Goal: Task Accomplishment & Management: Use online tool/utility

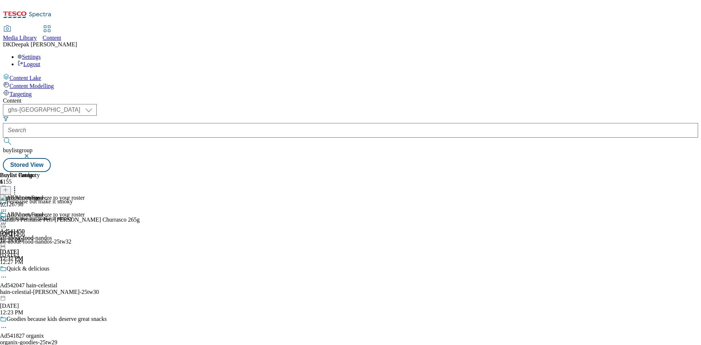
select select "ghs-[GEOGRAPHIC_DATA]"
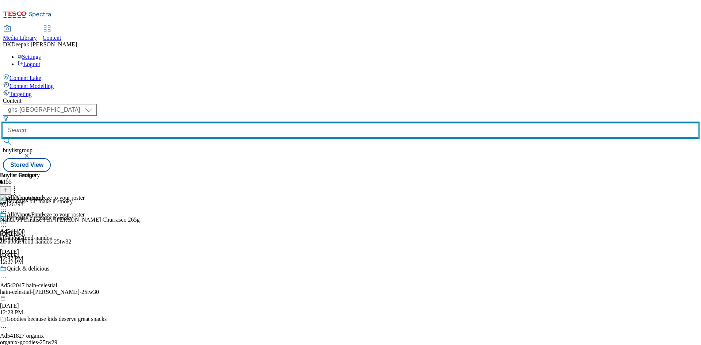
click at [181, 123] on input "text" at bounding box center [350, 130] width 695 height 15
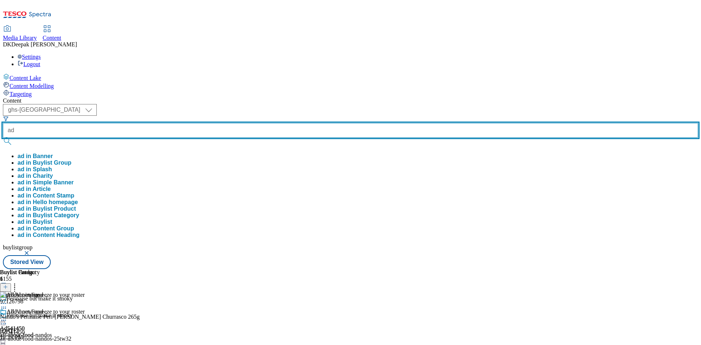
paste input "541998"
type input "ad541998"
click at [3, 138] on button "submit" at bounding box center [8, 141] width 10 height 7
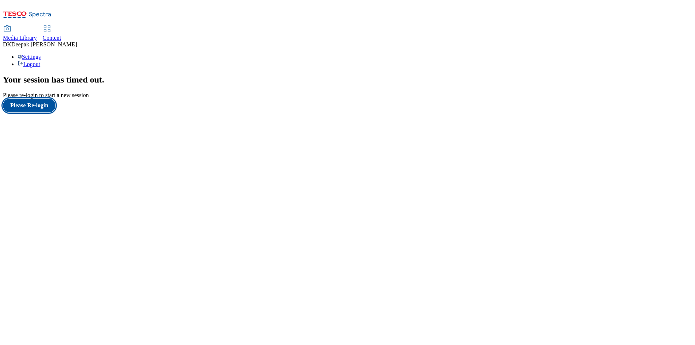
click at [41, 112] on button "Please Re-login" at bounding box center [29, 106] width 53 height 14
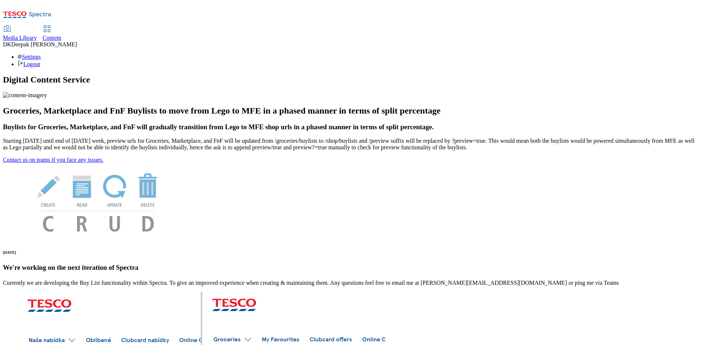
click at [61, 26] on link "Content" at bounding box center [52, 33] width 19 height 15
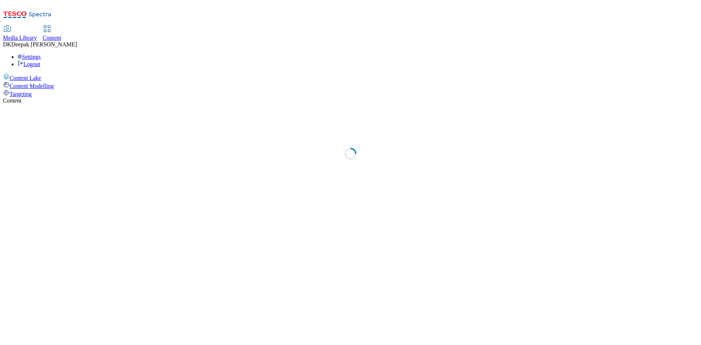
select select "ghs-[GEOGRAPHIC_DATA]"
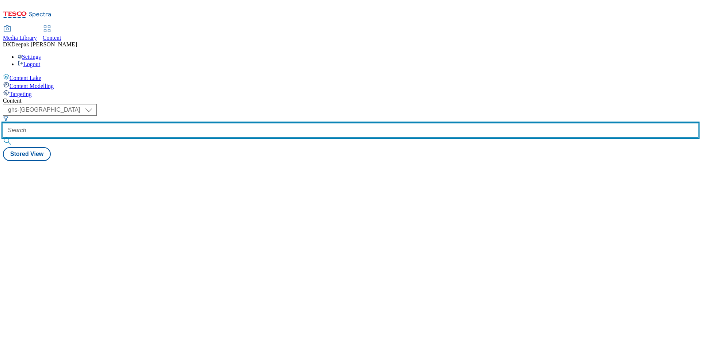
click at [170, 123] on input "text" at bounding box center [350, 130] width 695 height 15
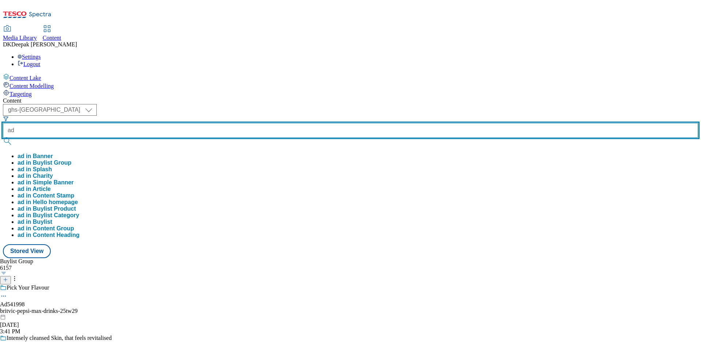
paste input "541998"
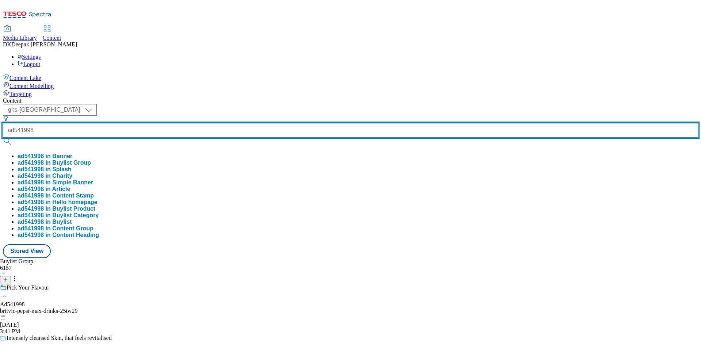
type input "ad541998"
click at [3, 138] on button "submit" at bounding box center [8, 141] width 10 height 7
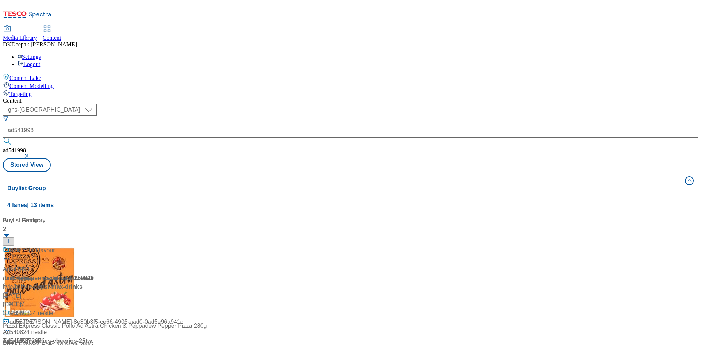
click at [94, 274] on div "/ britvic-pepsi-max-drinks-25tw29 / britvic" at bounding box center [48, 283] width 91 height 18
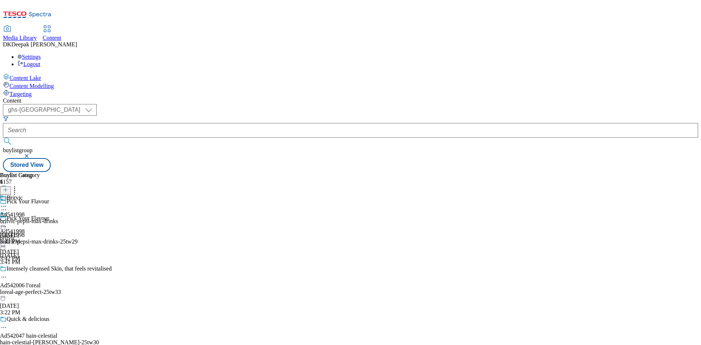
click at [114, 215] on div "Pick Your Flavour Ad541998 britvic-pepsi-max-drinks-25tw29 [DATE] 3:41 PM" at bounding box center [57, 240] width 114 height 50
click at [7, 223] on icon at bounding box center [3, 226] width 7 height 7
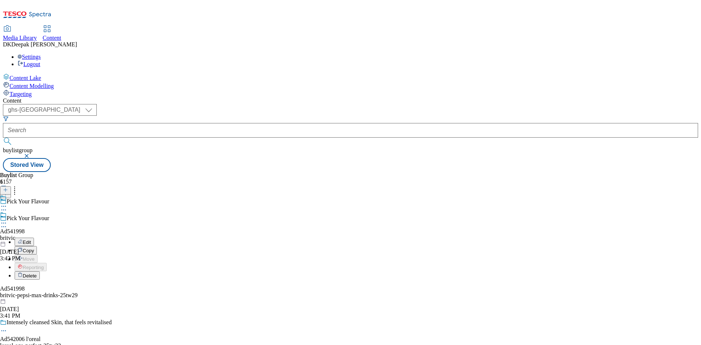
click at [34, 238] on button "Edit" at bounding box center [24, 242] width 19 height 8
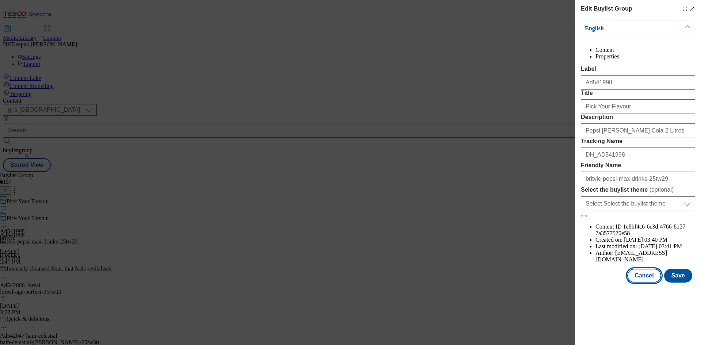
click at [648, 282] on button "Cancel" at bounding box center [644, 276] width 34 height 14
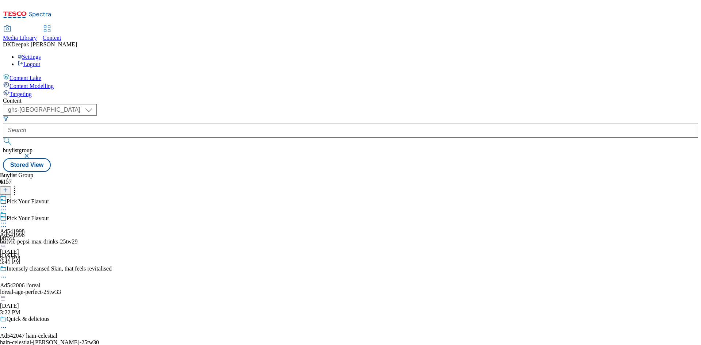
click at [25, 235] on div "britvic" at bounding box center [12, 238] width 25 height 7
click at [7, 219] on icon at bounding box center [3, 222] width 7 height 7
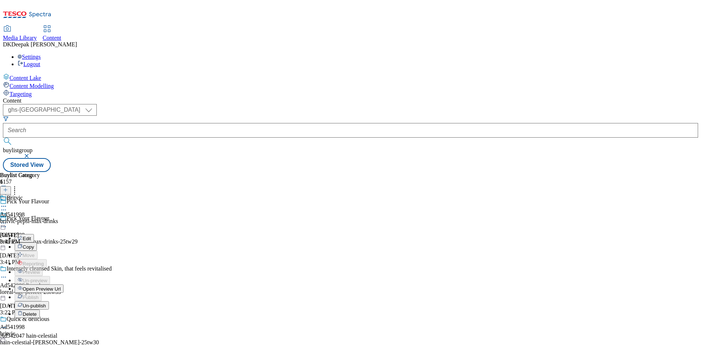
click at [34, 234] on button "Edit" at bounding box center [24, 238] width 19 height 8
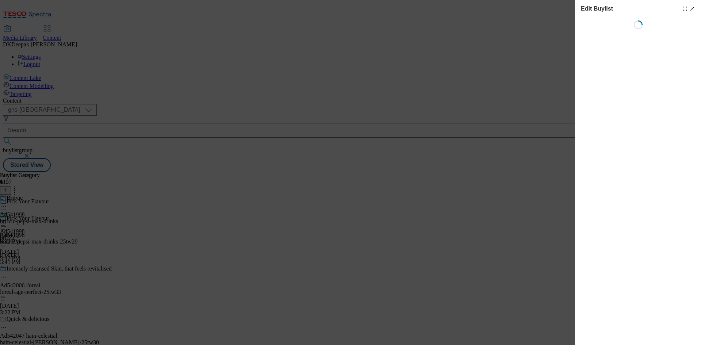
select select "tactical"
select select "supplier funded short term 1-3 weeks"
select select "dunnhumby"
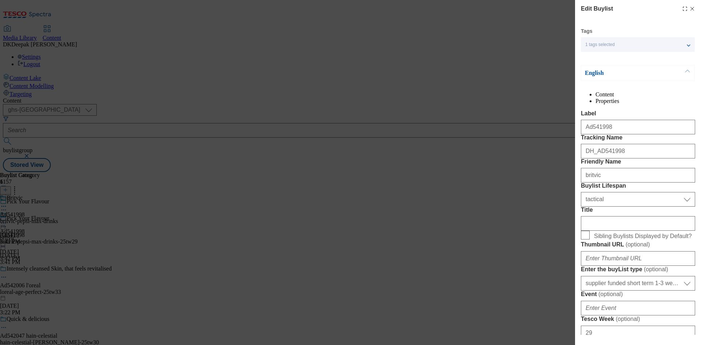
select select "Banner"
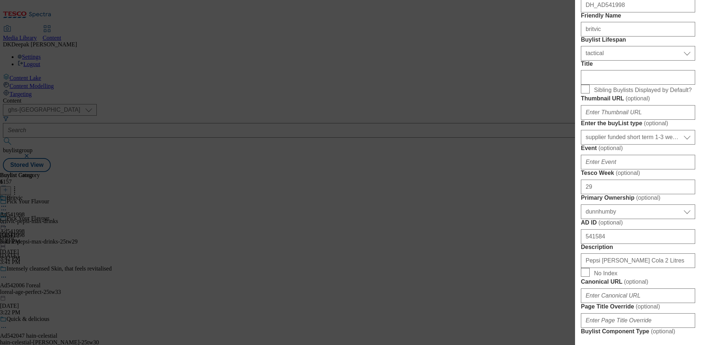
scroll to position [182, 0]
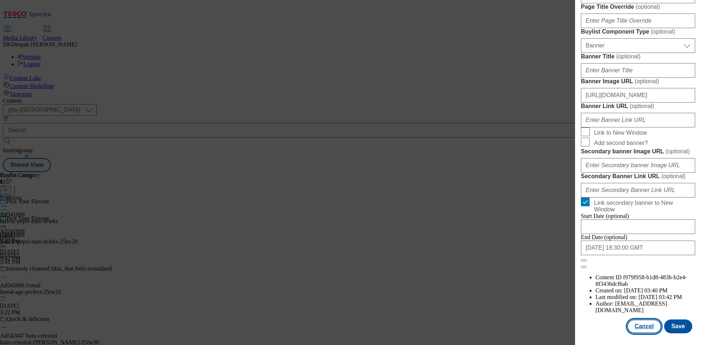
click at [648, 324] on button "Cancel" at bounding box center [644, 326] width 34 height 14
select select "tactical"
select select "supplier funded short term 1-3 weeks"
select select "dunnhumby"
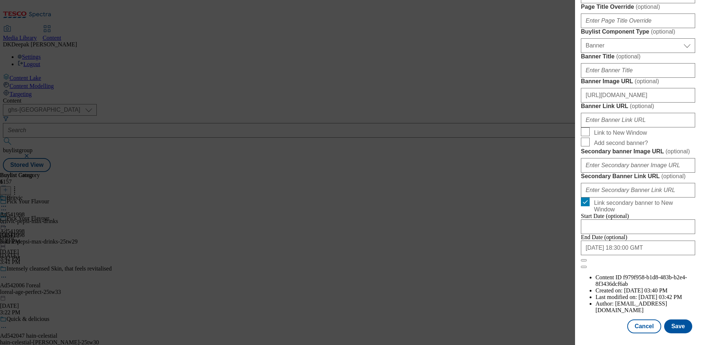
select select "Banner"
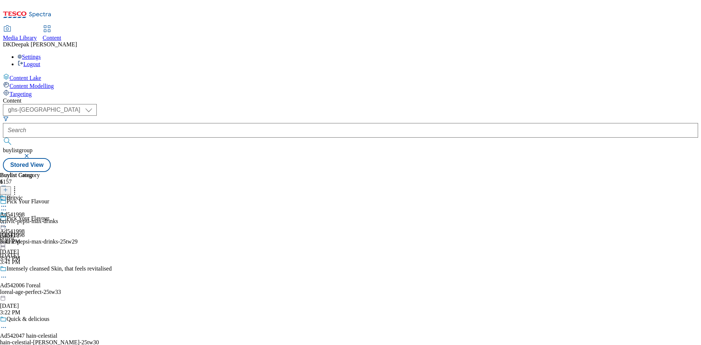
click at [58, 218] on div "britvic-pepsi-max-drinks" at bounding box center [29, 221] width 58 height 7
click at [7, 219] on icon at bounding box center [3, 222] width 7 height 7
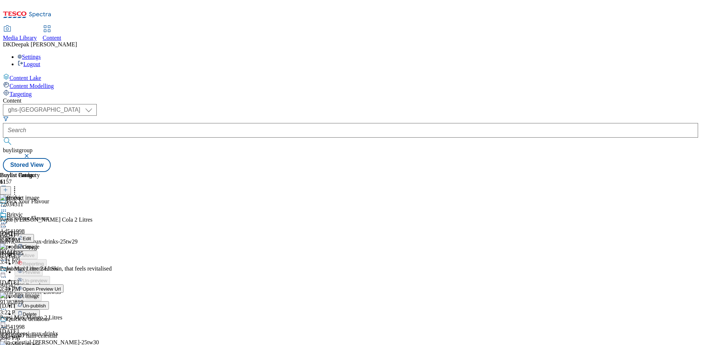
click at [31, 236] on span "Edit" at bounding box center [27, 238] width 8 height 5
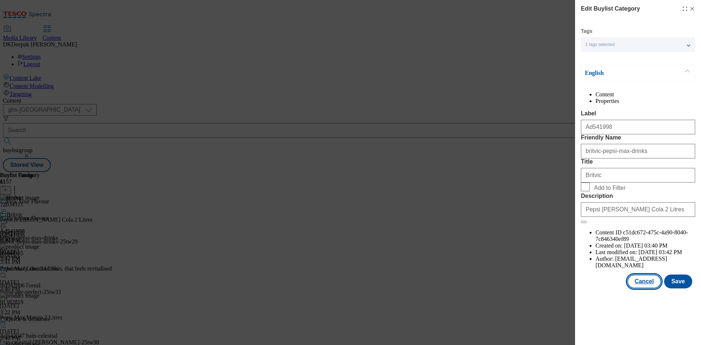
click at [643, 288] on button "Cancel" at bounding box center [644, 281] width 34 height 14
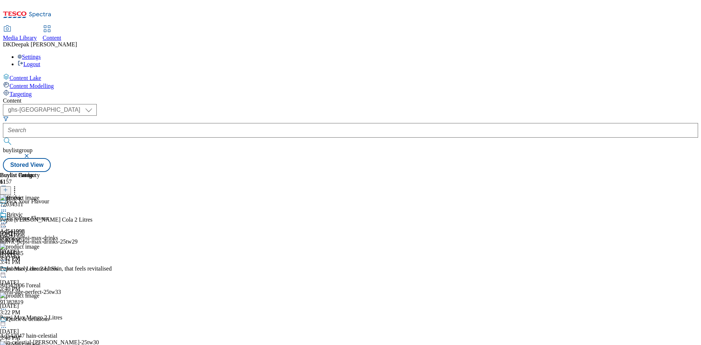
click at [58, 235] on div "britvic-pepsi-max-drinks" at bounding box center [29, 238] width 58 height 7
click at [7, 219] on icon at bounding box center [3, 222] width 7 height 7
click at [61, 286] on span "Open Preview Url" at bounding box center [42, 288] width 38 height 5
